Goal: Task Accomplishment & Management: Manage account settings

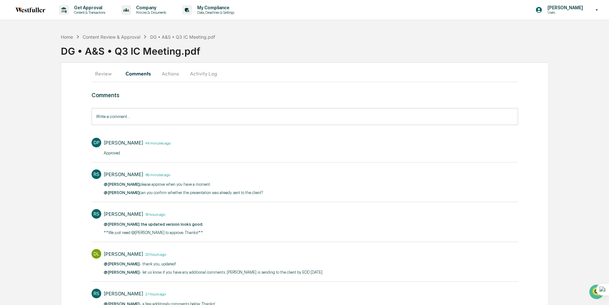
click at [110, 75] on button "Review" at bounding box center [106, 73] width 29 height 15
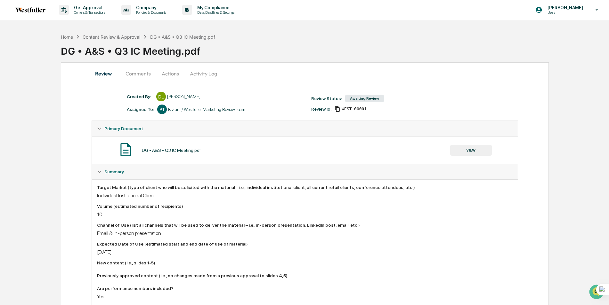
click at [169, 72] on button "Actions" at bounding box center [170, 73] width 29 height 15
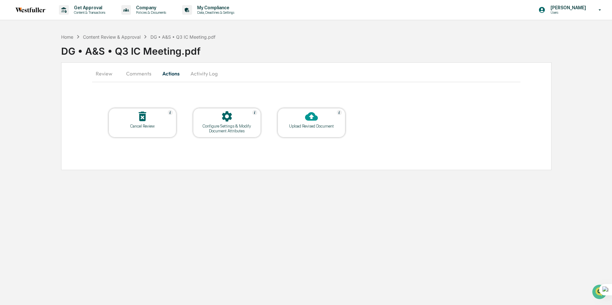
click at [108, 74] on button "Review" at bounding box center [106, 73] width 29 height 15
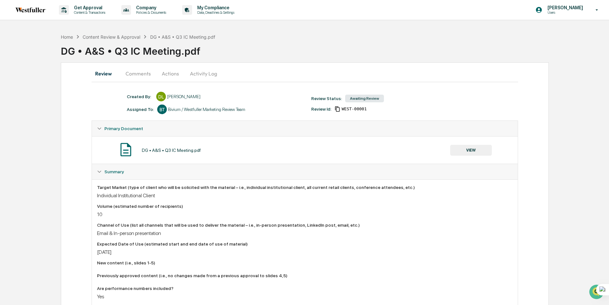
click at [75, 36] on icon at bounding box center [77, 36] width 7 height 7
click at [72, 36] on div "Home" at bounding box center [67, 36] width 12 height 5
click at [137, 73] on button "Comments" at bounding box center [138, 73] width 36 height 15
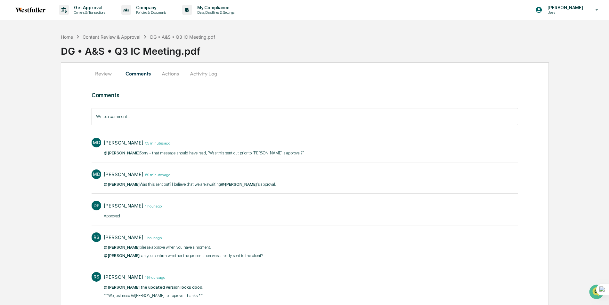
click at [172, 76] on button "Actions" at bounding box center [170, 73] width 29 height 15
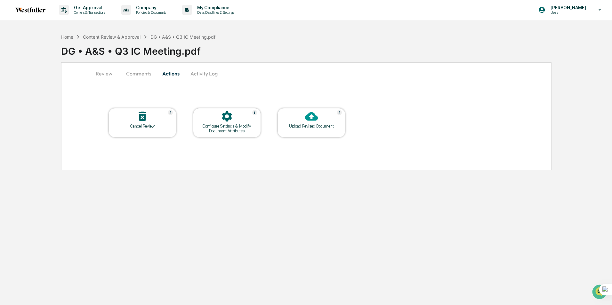
click at [140, 74] on button "Comments" at bounding box center [139, 73] width 36 height 15
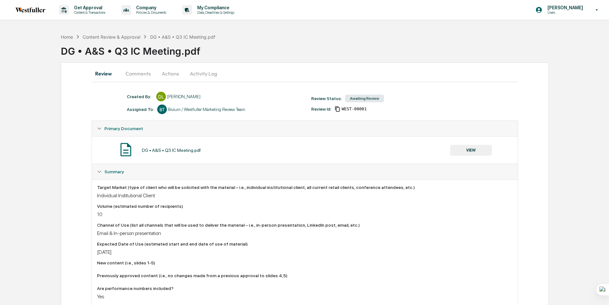
click at [132, 75] on button "Comments" at bounding box center [138, 73] width 36 height 15
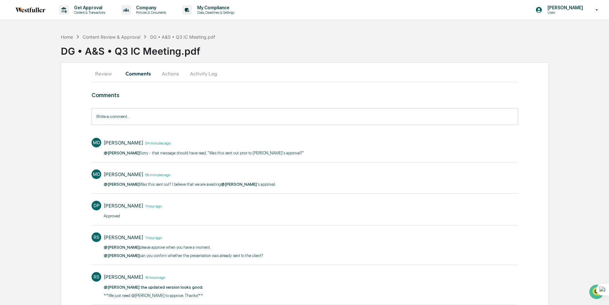
click at [170, 76] on button "Actions" at bounding box center [170, 73] width 29 height 15
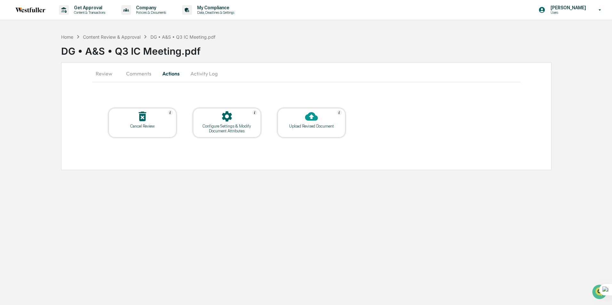
click at [174, 74] on button "Actions" at bounding box center [171, 73] width 29 height 15
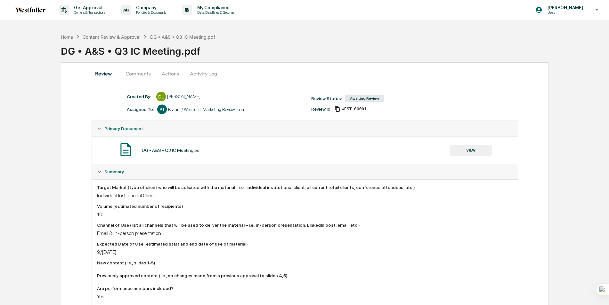
click at [200, 73] on button "Activity Log" at bounding box center [203, 73] width 37 height 15
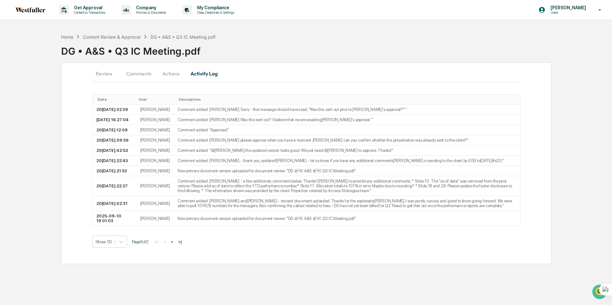
click at [168, 75] on button "Actions" at bounding box center [171, 73] width 29 height 15
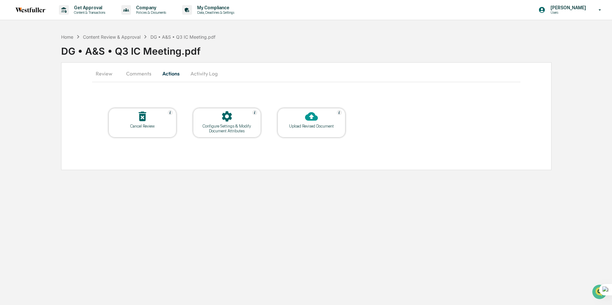
drag, startPoint x: 71, startPoint y: 67, endPoint x: 378, endPoint y: 135, distance: 314.6
click at [378, 135] on div "Review Comments Actions Activity Log Cancel Review Configure Settings & Modify …" at bounding box center [306, 116] width 491 height 108
drag, startPoint x: 378, startPoint y: 135, endPoint x: 410, endPoint y: 156, distance: 38.0
click at [408, 155] on div "Cancel Review Configure Settings & Modify Document Attributes Upload Revised Do…" at bounding box center [306, 129] width 428 height 75
click at [130, 77] on button "Comments" at bounding box center [139, 73] width 36 height 15
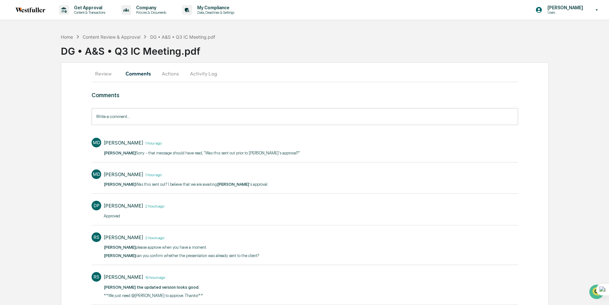
click at [175, 71] on button "Actions" at bounding box center [170, 73] width 29 height 15
